Goal: Information Seeking & Learning: Find specific fact

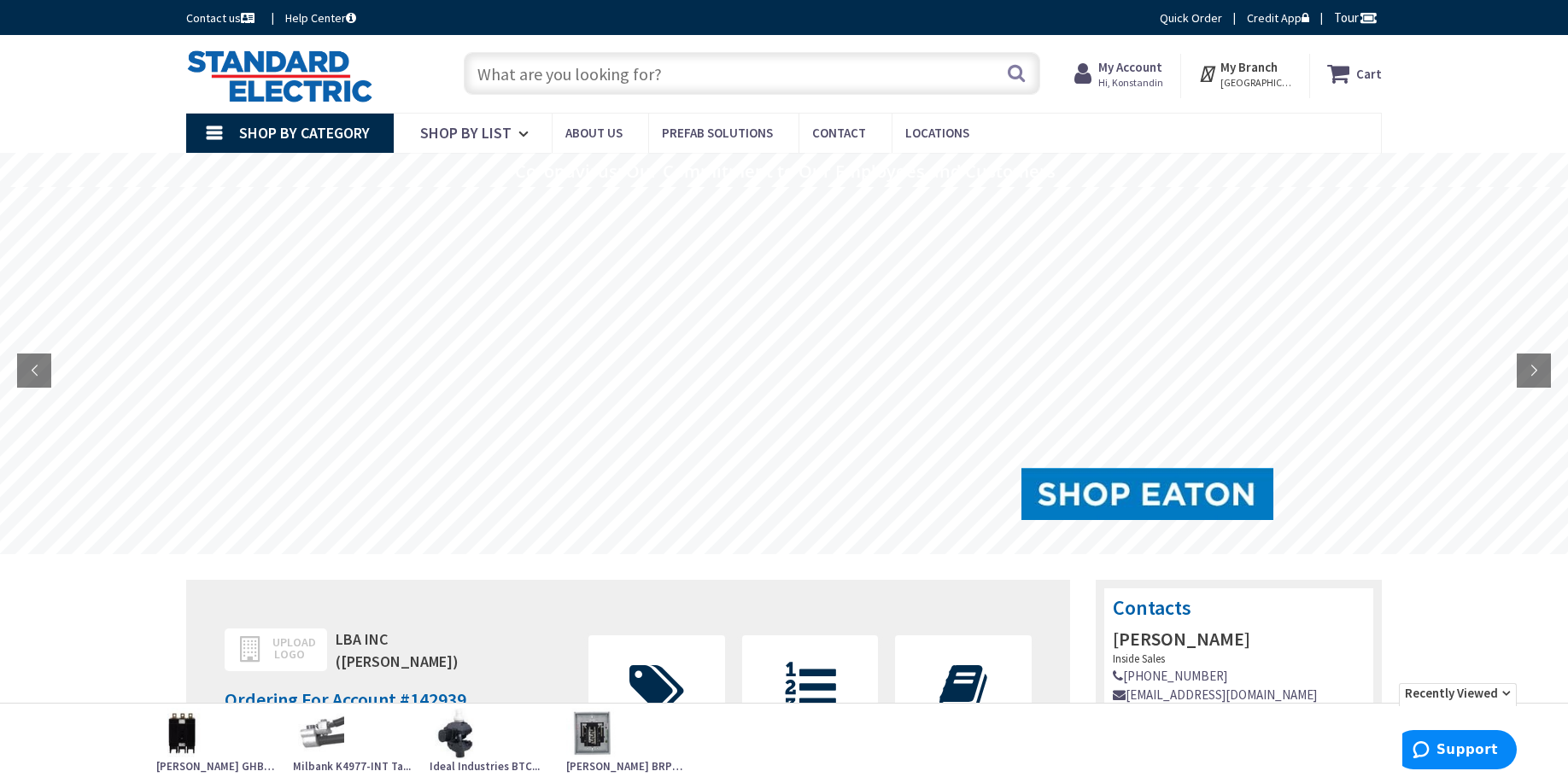
click at [589, 77] on input "text" at bounding box center [752, 73] width 577 height 43
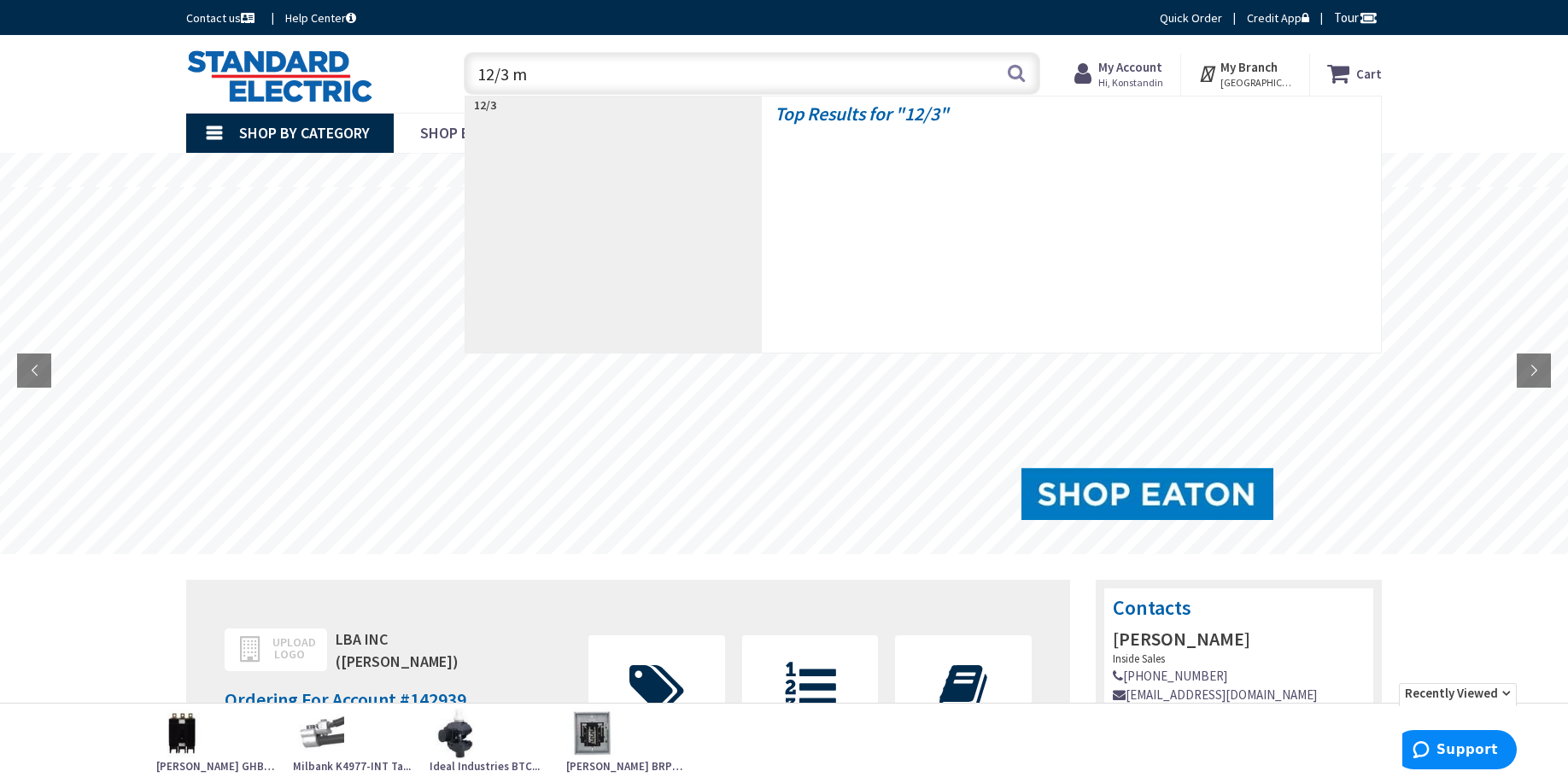
type input "12/3 mc"
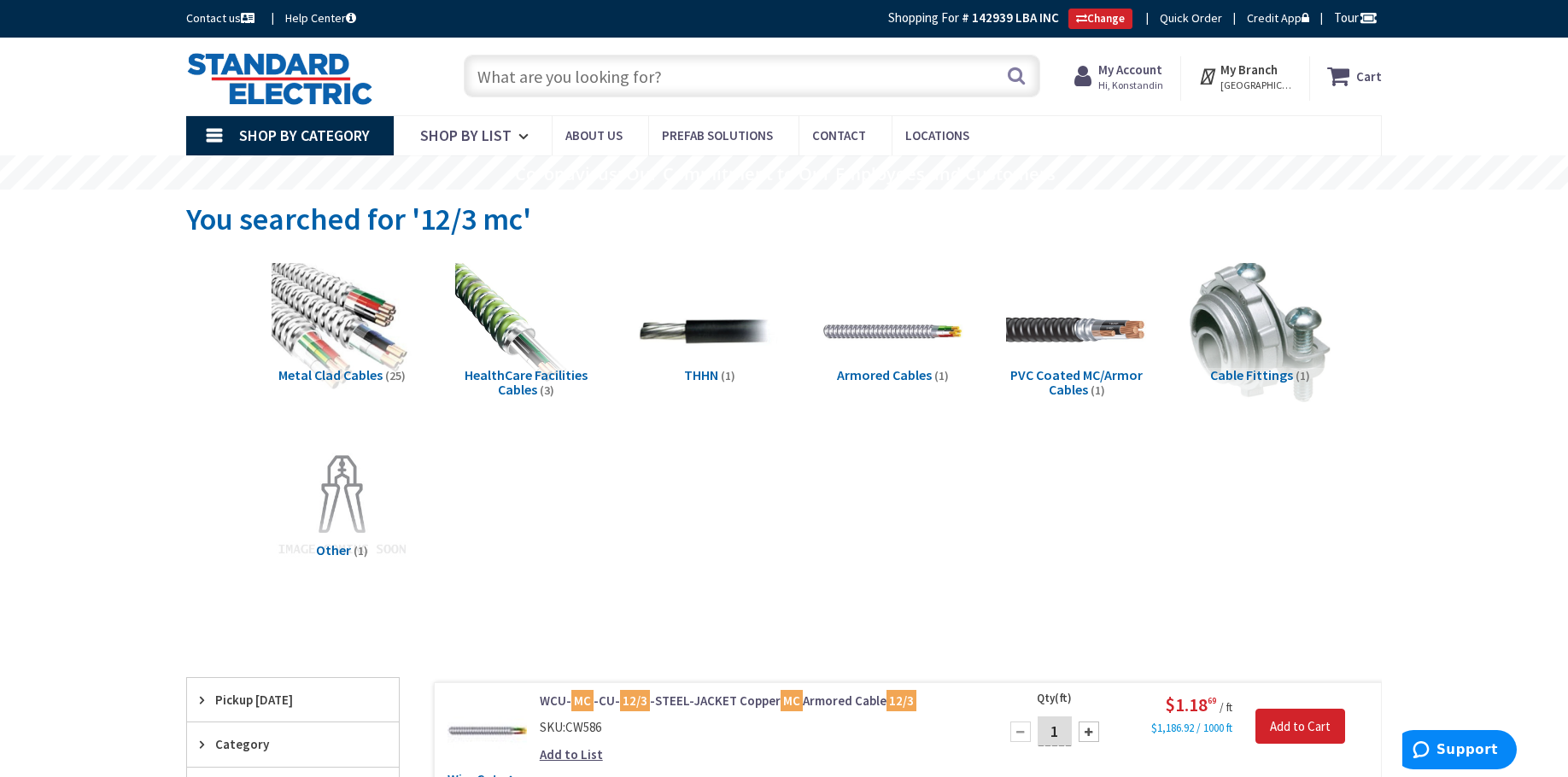
click at [608, 57] on input "text" at bounding box center [752, 76] width 577 height 43
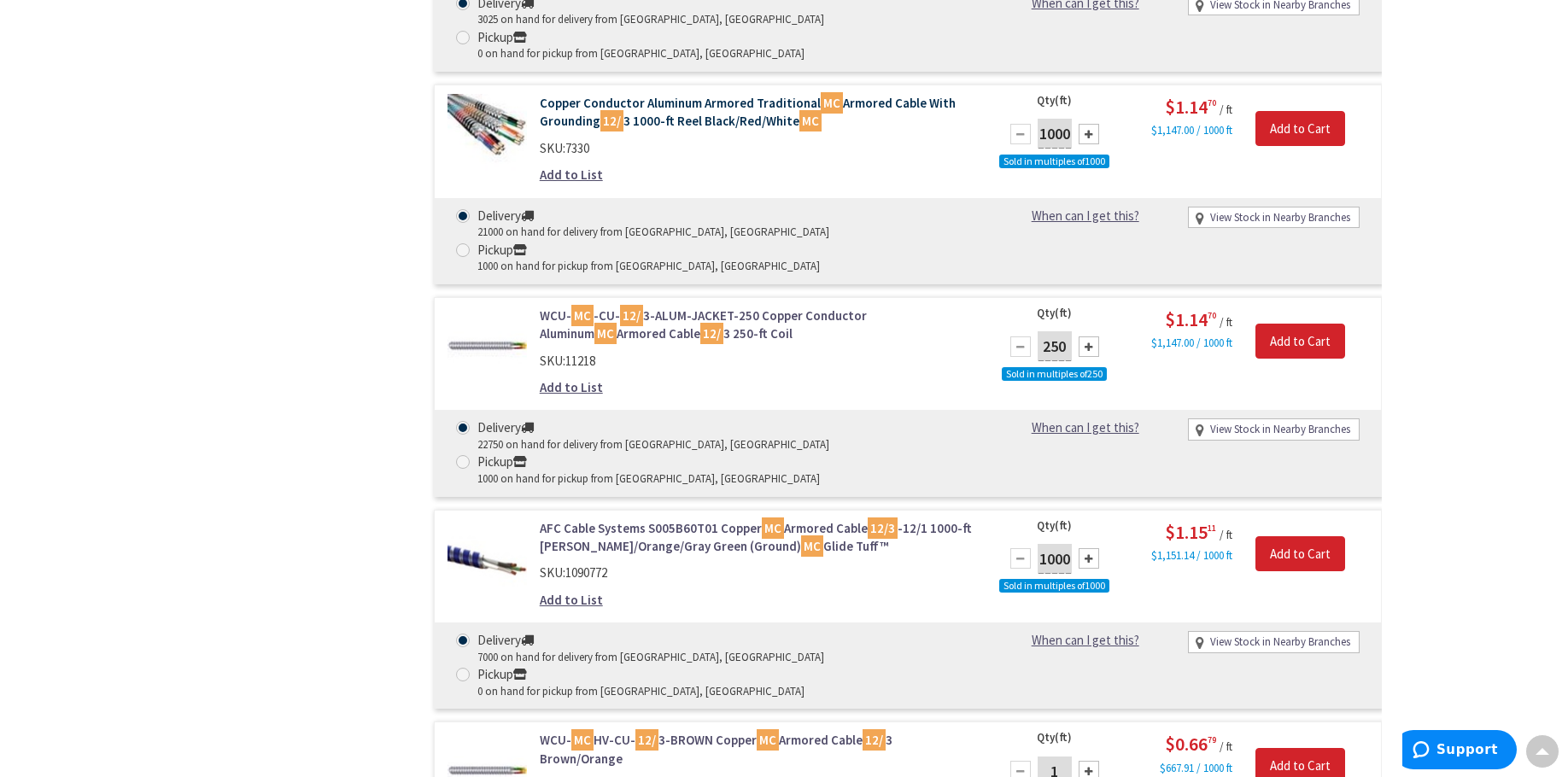
scroll to position [2134, 0]
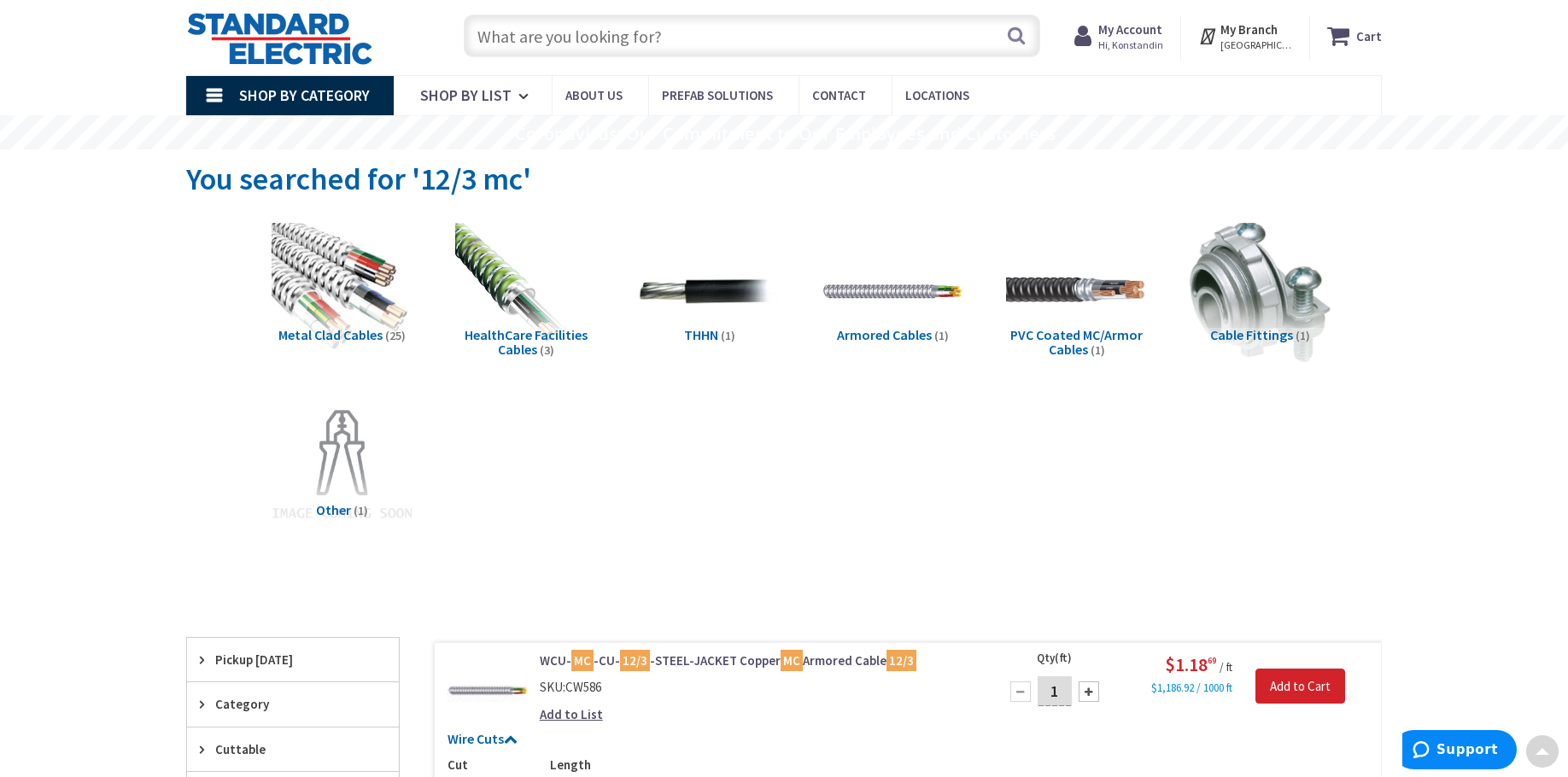
scroll to position [0, 0]
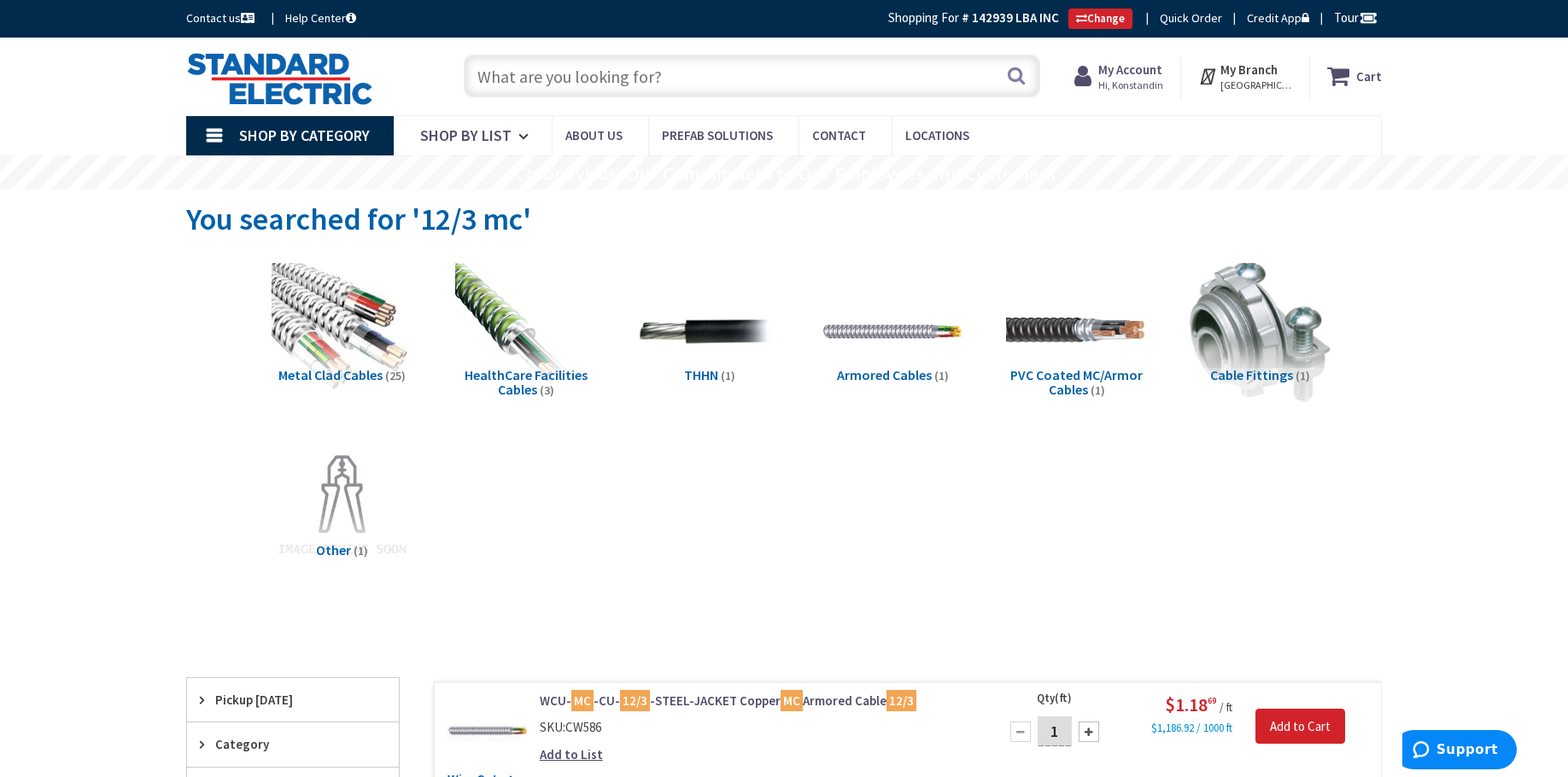
click at [582, 89] on input "text" at bounding box center [752, 76] width 577 height 43
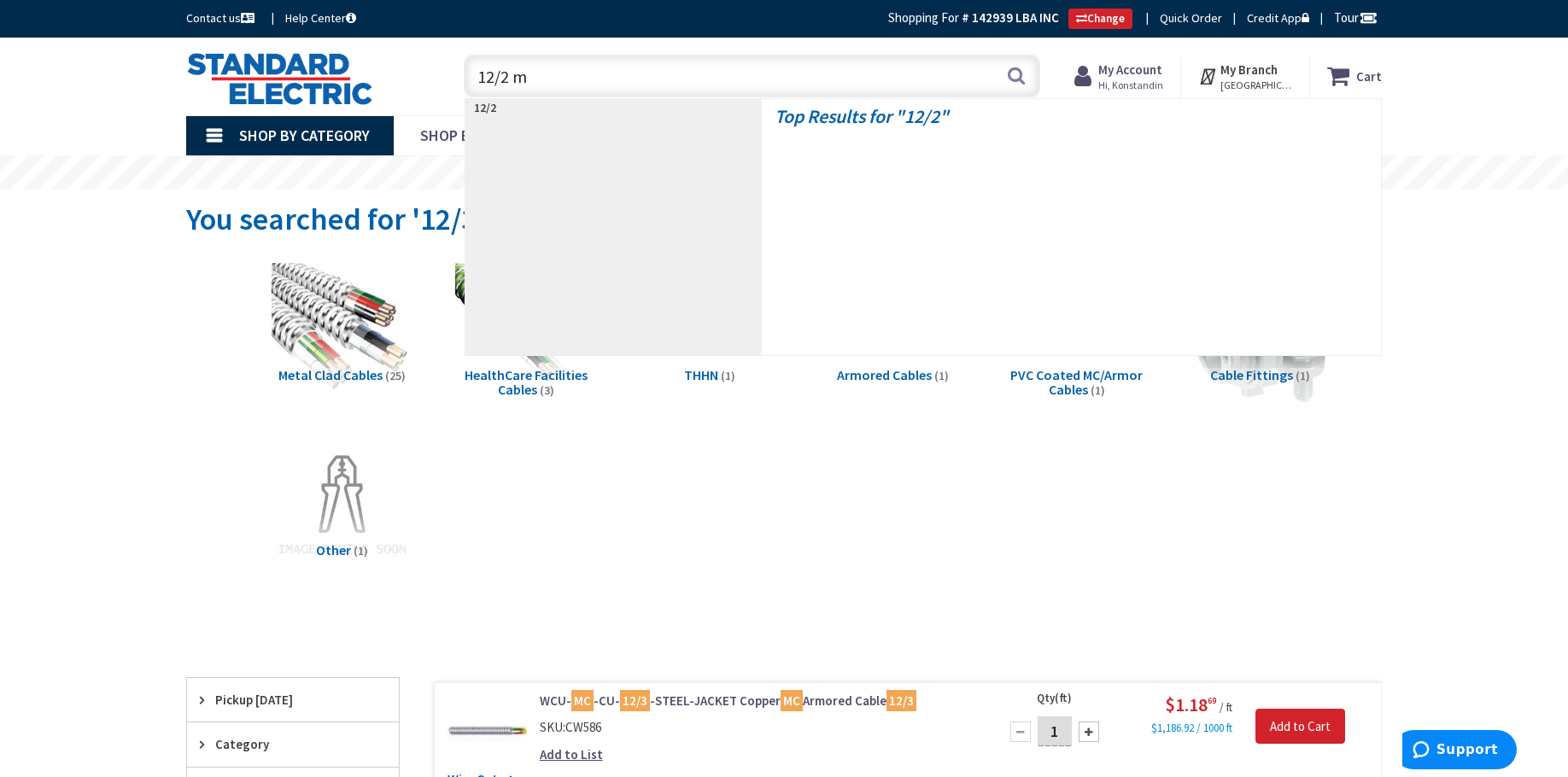
type input "12/2 mc"
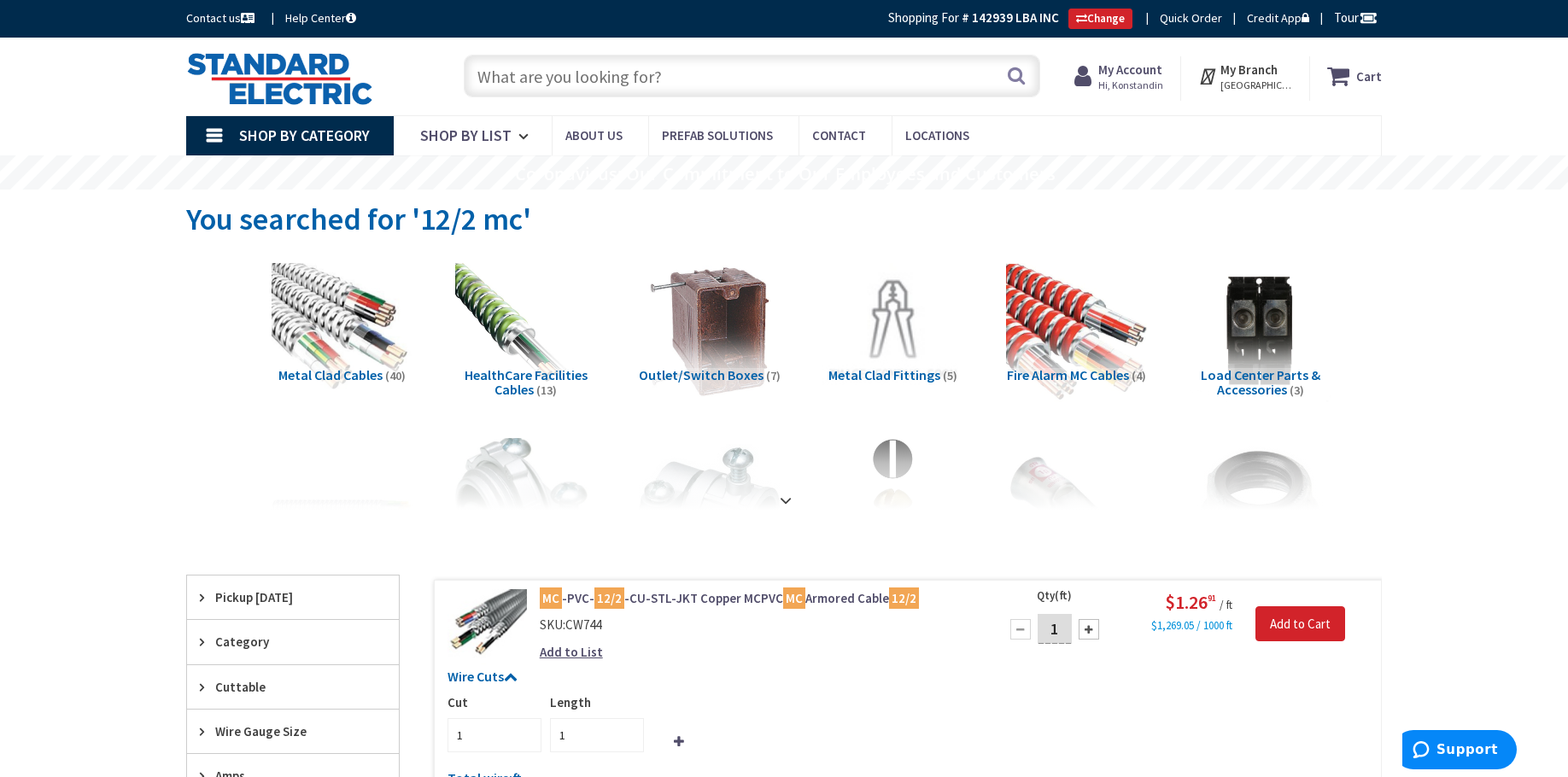
click at [596, 86] on input "text" at bounding box center [752, 76] width 577 height 43
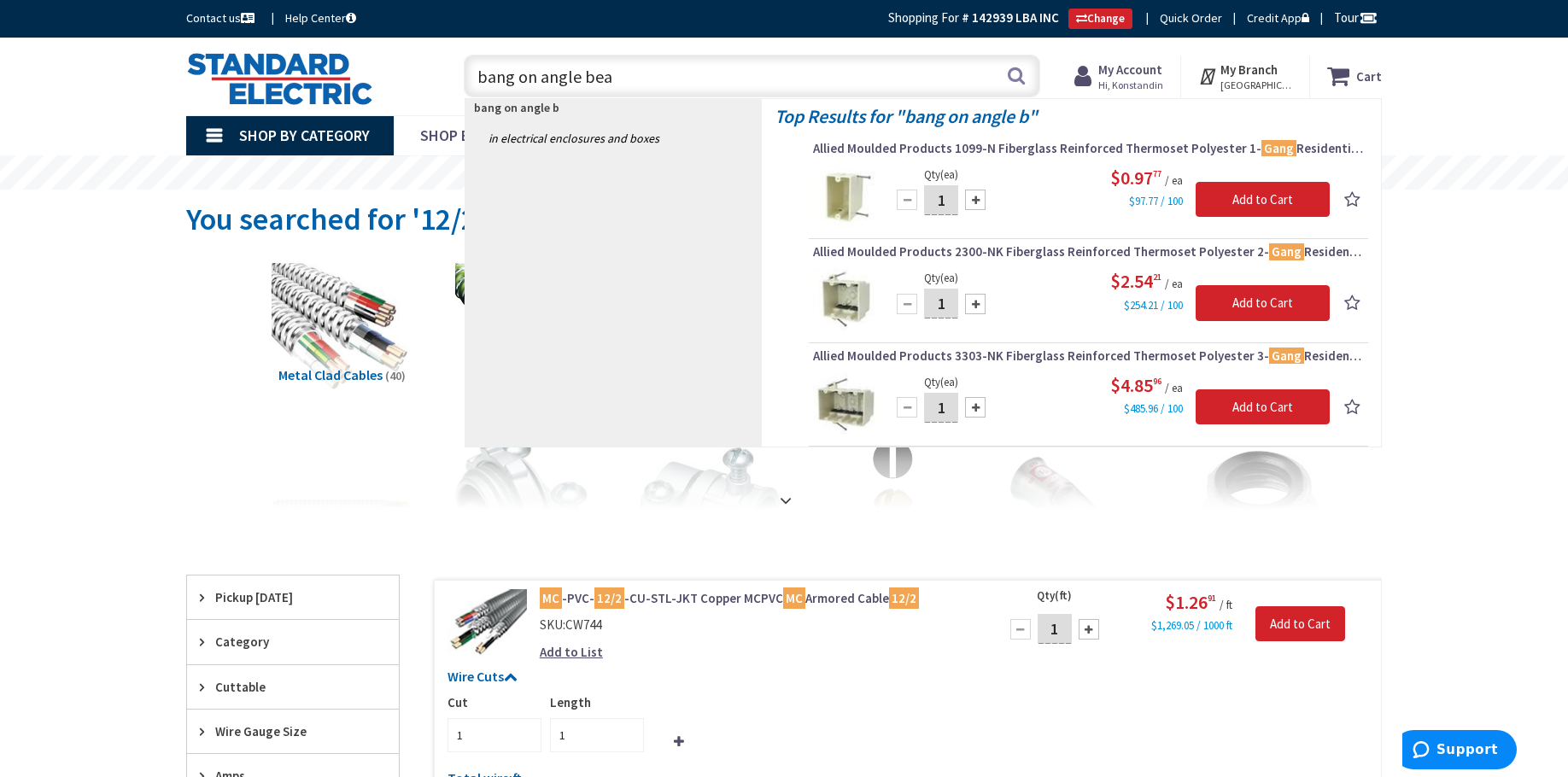
type input "bang on angle beam"
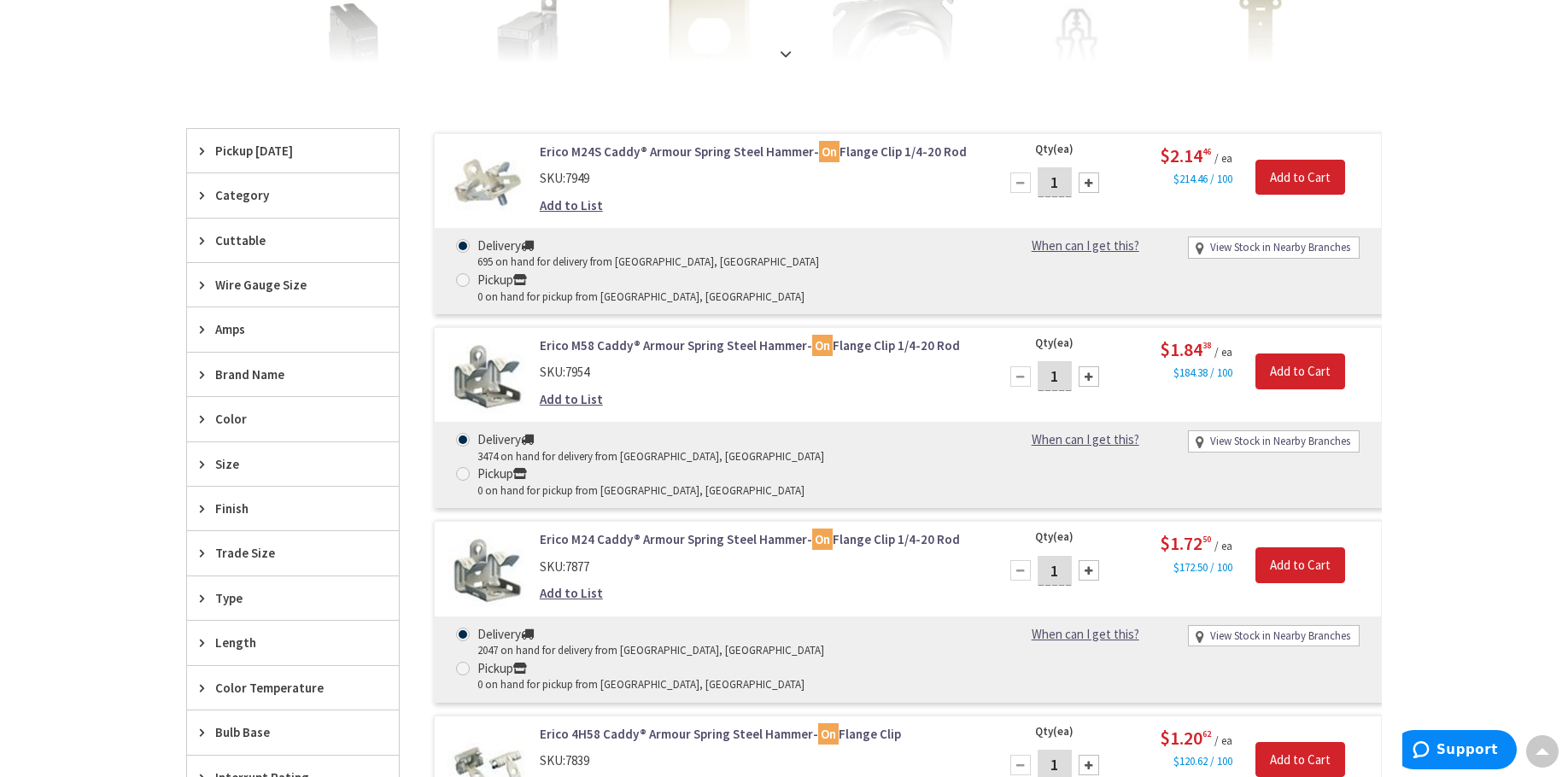
scroll to position [512, 0]
